Goal: Information Seeking & Learning: Learn about a topic

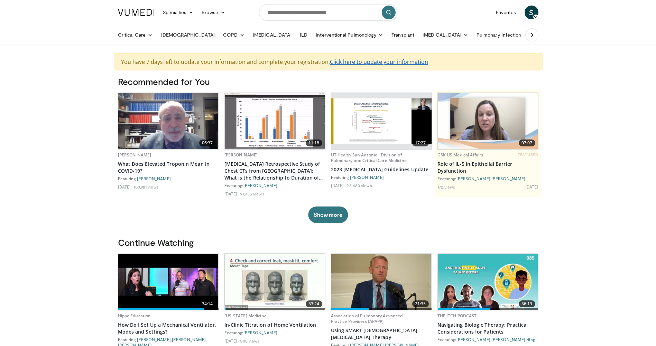
click at [353, 63] on link "Click here to update your information" at bounding box center [379, 62] width 98 height 8
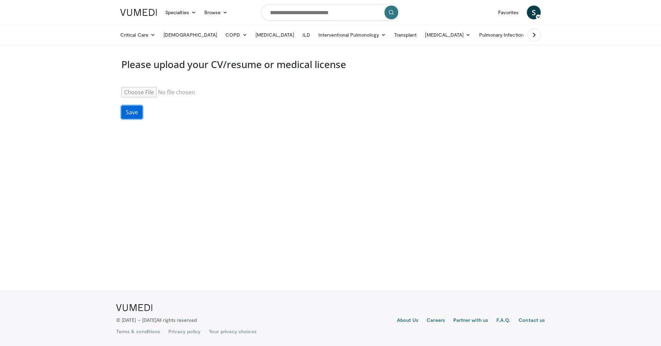
click at [136, 113] on button "Save" at bounding box center [131, 112] width 21 height 13
click at [141, 92] on input "Resume" at bounding box center [174, 92] width 106 height 10
type input "**********"
click at [131, 112] on button "Save" at bounding box center [131, 112] width 21 height 13
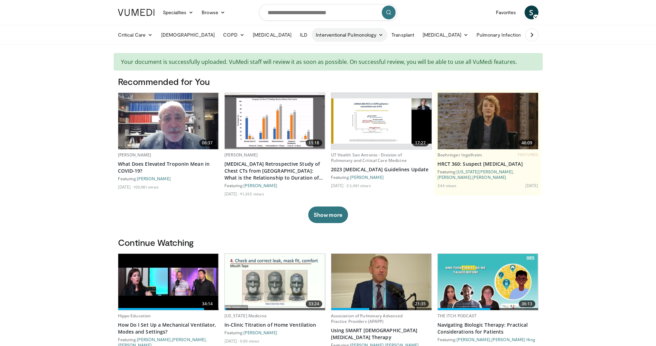
click at [312, 35] on link "Interventional Pulmonology" at bounding box center [350, 35] width 76 height 14
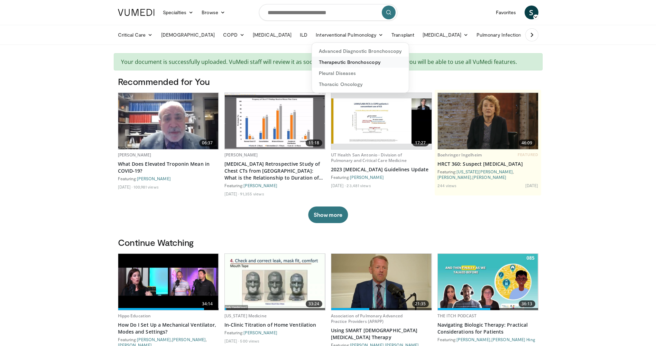
click at [312, 64] on link "Therapeutic Bronchoscopy" at bounding box center [360, 62] width 97 height 11
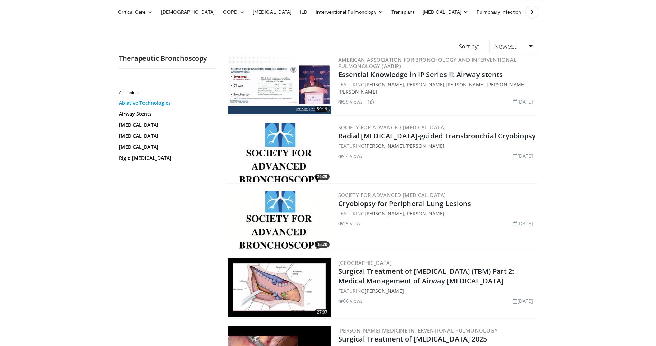
scroll to position [35, 0]
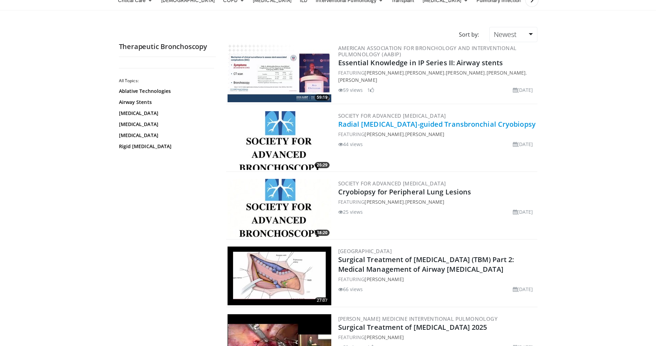
click at [379, 121] on link "Radial [MEDICAL_DATA]-guided Transbronchial Cryobiopsy" at bounding box center [436, 124] width 197 height 9
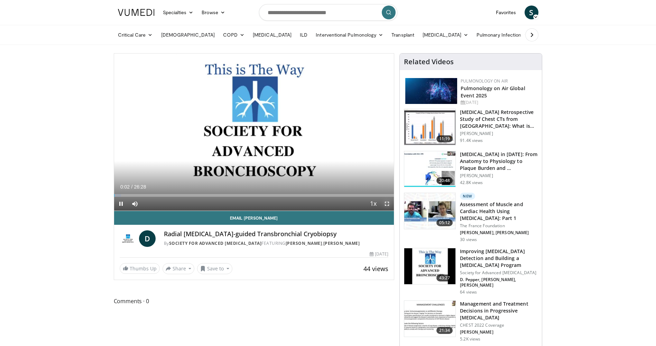
click at [386, 201] on span "Video Player" at bounding box center [387, 204] width 14 height 14
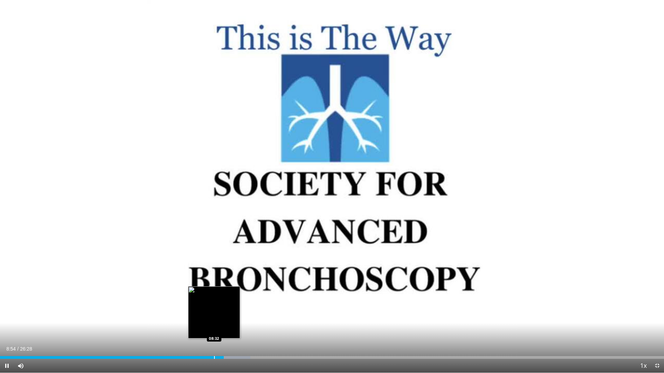
click at [214, 346] on div "Progress Bar" at bounding box center [214, 357] width 1 height 3
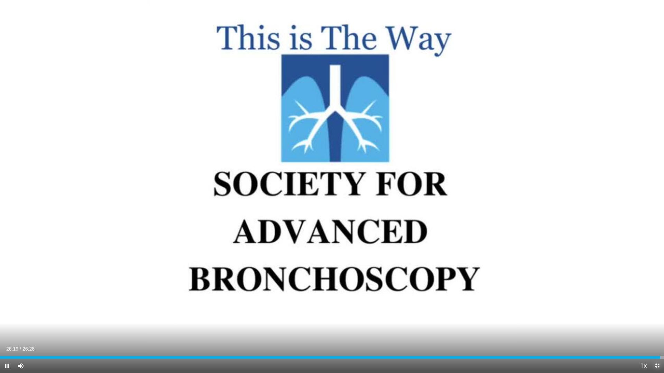
click at [656, 346] on span "Video Player" at bounding box center [657, 366] width 14 height 14
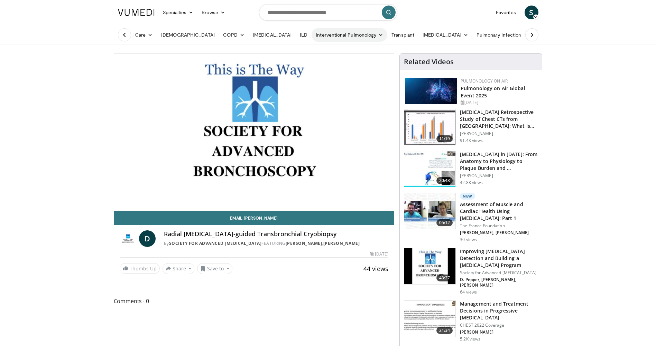
click at [312, 35] on link "Interventional Pulmonology" at bounding box center [350, 35] width 76 height 14
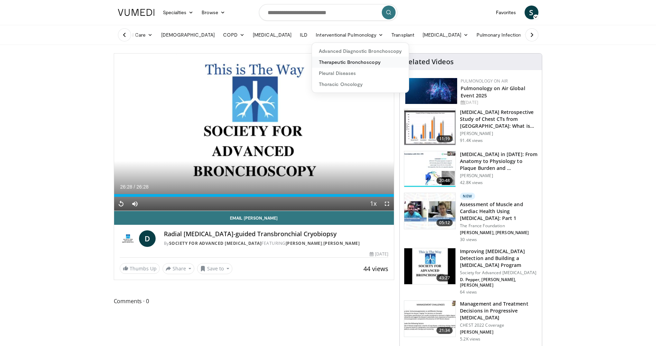
click at [330, 59] on link "Therapeutic Bronchoscopy" at bounding box center [360, 62] width 97 height 11
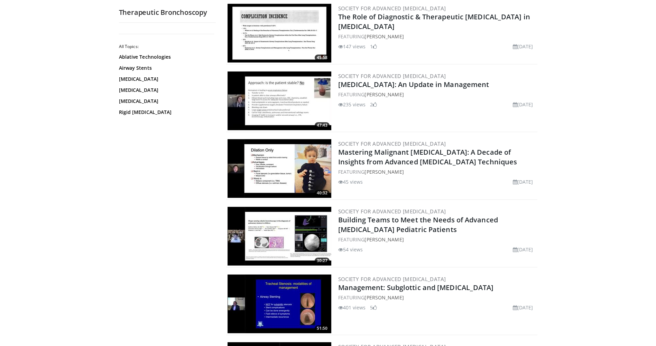
scroll to position [1106, 0]
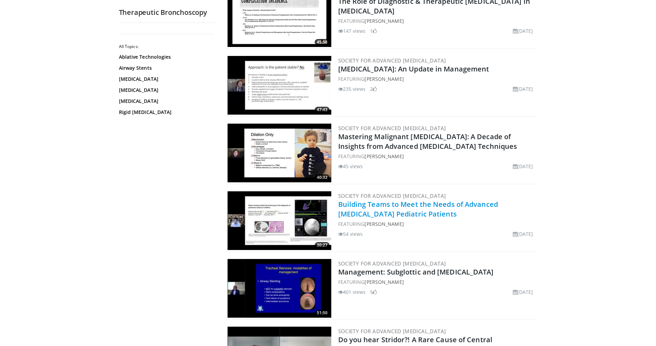
click at [379, 207] on link "Building Teams to Meet the Needs of Advanced [MEDICAL_DATA] Pediatric Patients" at bounding box center [418, 209] width 160 height 19
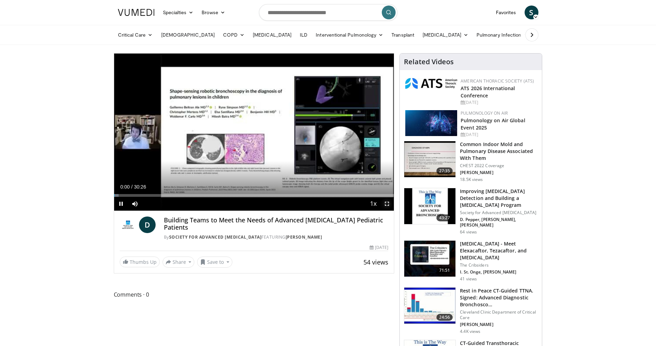
click at [388, 203] on span "Video Player" at bounding box center [387, 204] width 14 height 14
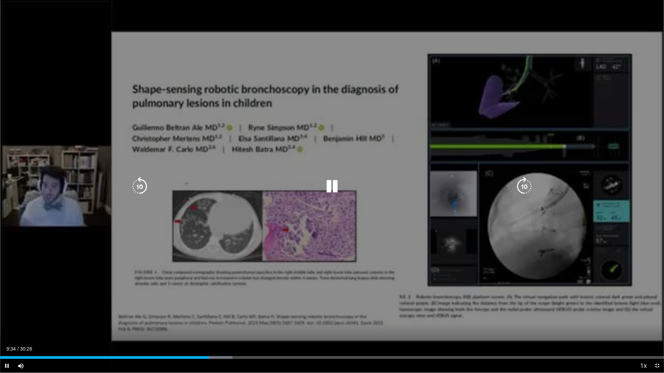
click at [332, 187] on icon "Video Player" at bounding box center [331, 186] width 19 height 19
click at [330, 187] on icon "Video Player" at bounding box center [331, 186] width 19 height 19
click at [332, 186] on icon "Video Player" at bounding box center [331, 186] width 19 height 19
click at [329, 185] on icon "Video Player" at bounding box center [331, 186] width 19 height 19
